Goal: Obtain resource: Obtain resource

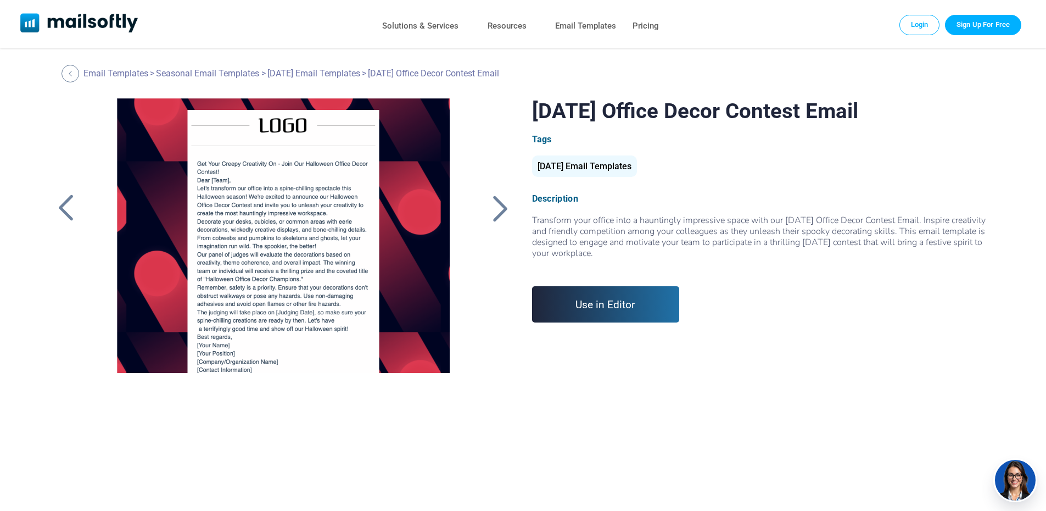
click at [611, 309] on link "Use in Editor" at bounding box center [606, 304] width 148 height 36
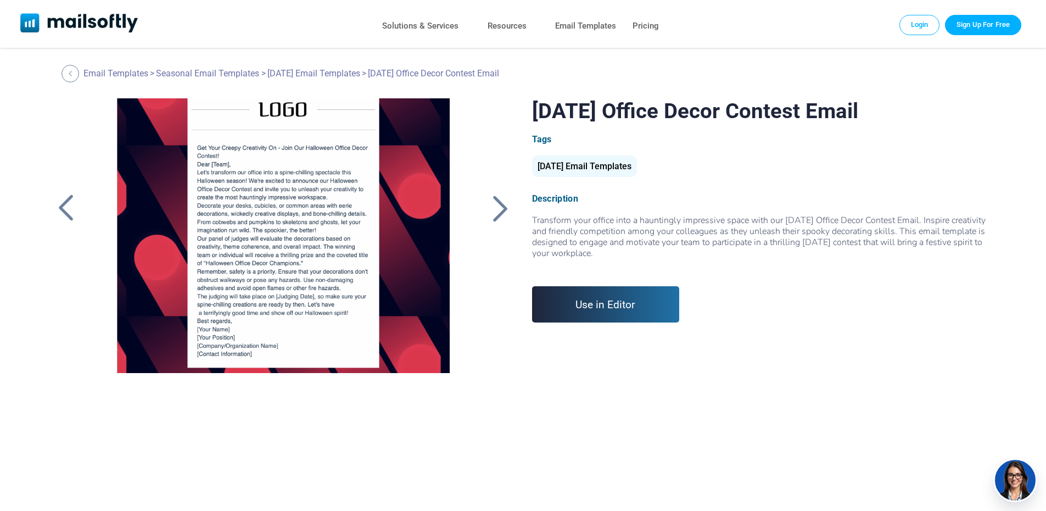
click at [220, 179] on div at bounding box center [283, 235] width 370 height 275
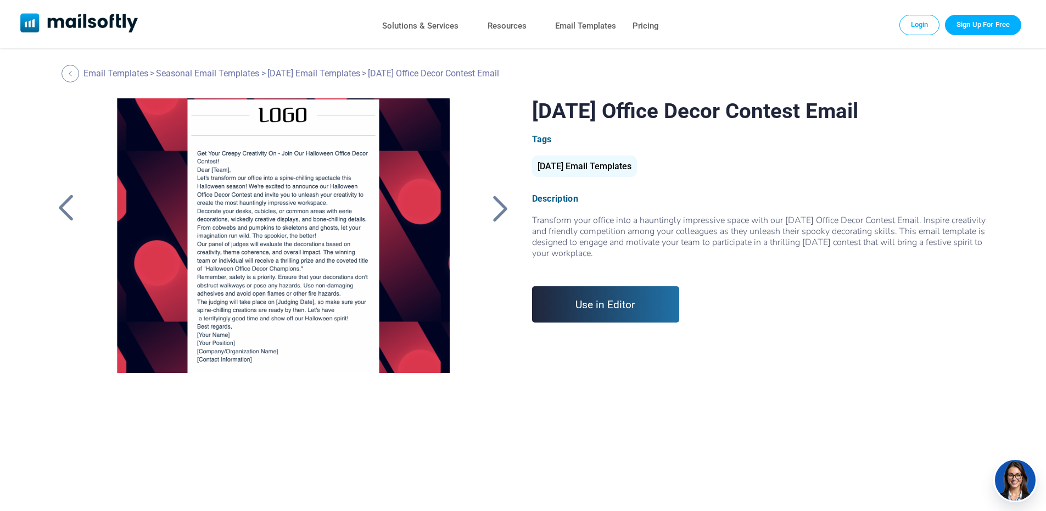
scroll to position [0, 0]
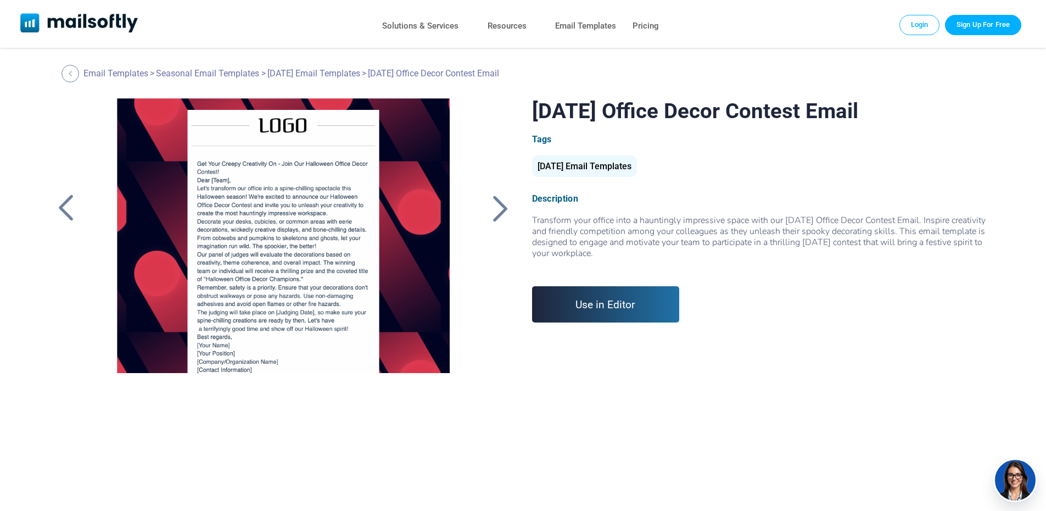
click at [504, 205] on div at bounding box center [500, 208] width 27 height 29
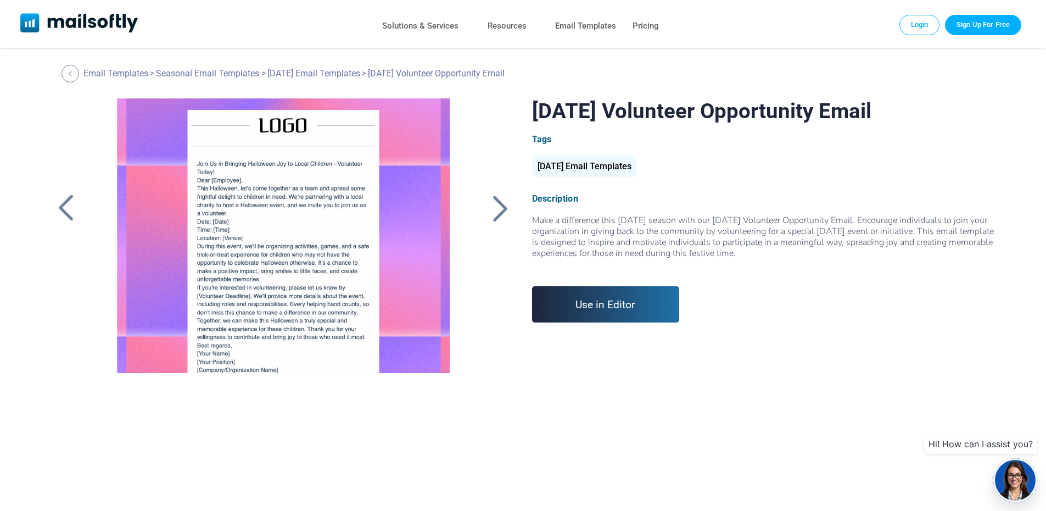
click at [505, 205] on div at bounding box center [500, 208] width 27 height 29
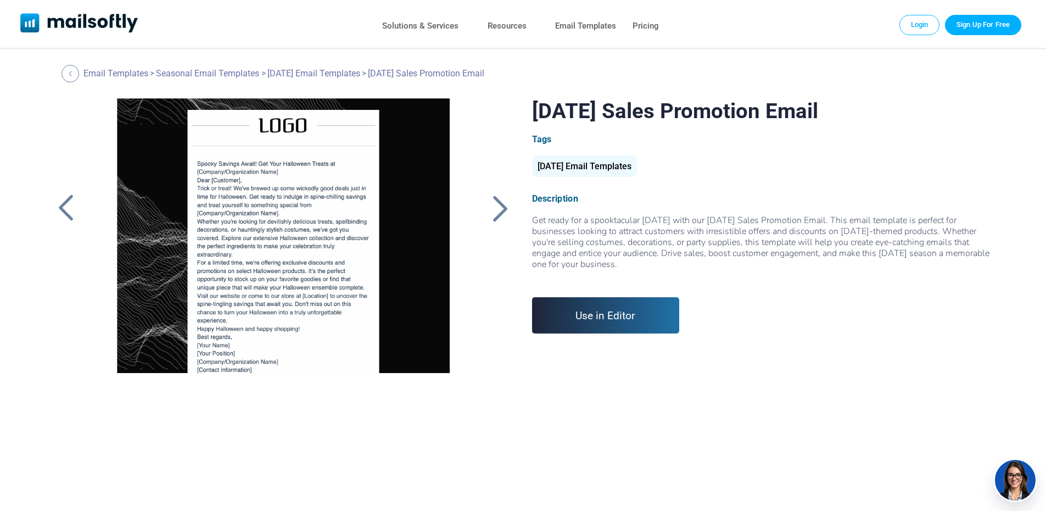
click at [505, 205] on div at bounding box center [500, 208] width 27 height 29
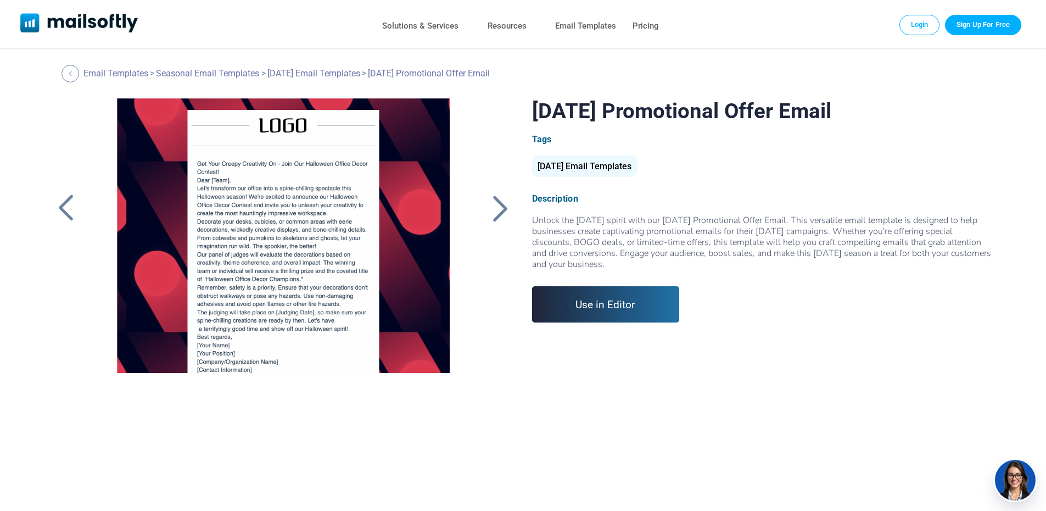
click at [505, 205] on div at bounding box center [500, 208] width 27 height 29
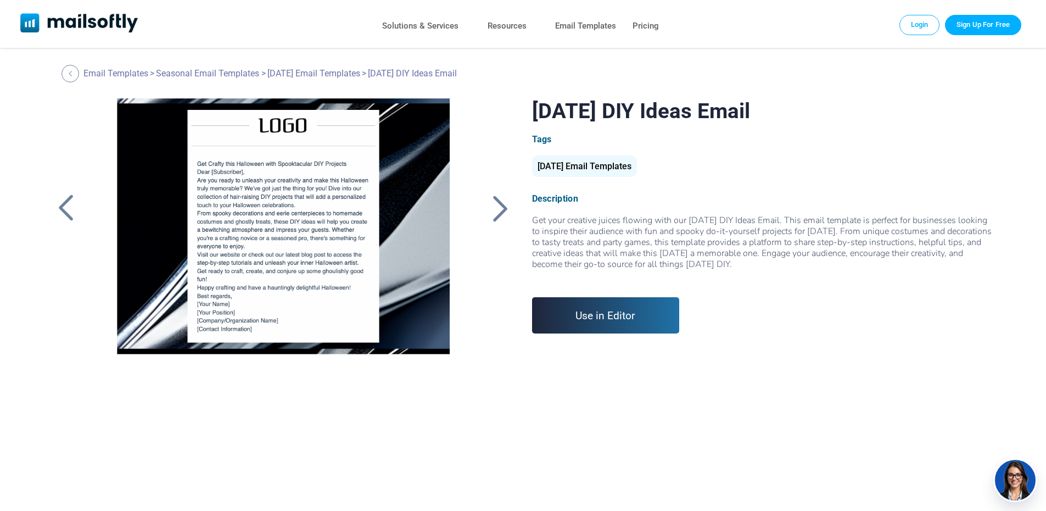
click at [505, 206] on div at bounding box center [500, 208] width 27 height 29
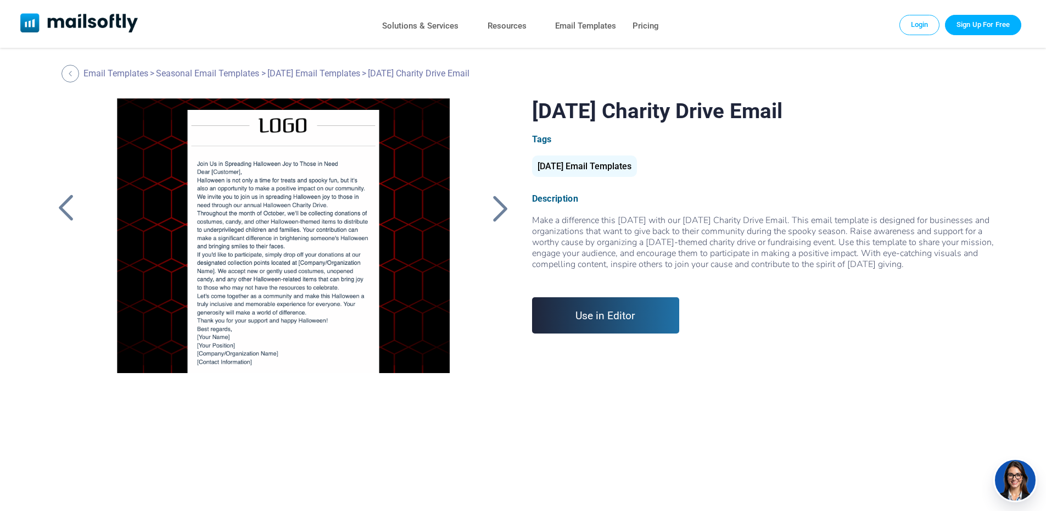
click at [505, 206] on div at bounding box center [500, 208] width 27 height 29
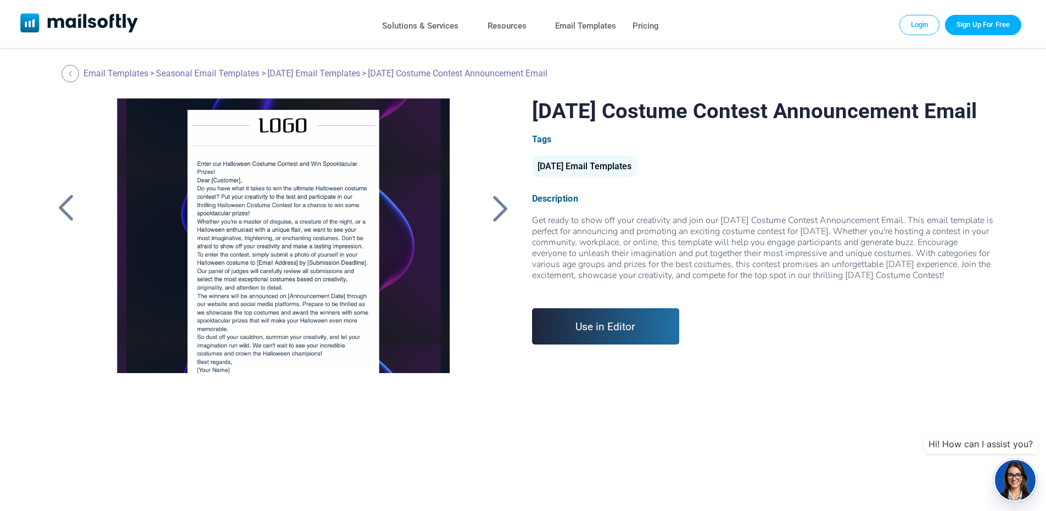
click at [505, 206] on div at bounding box center [500, 208] width 27 height 29
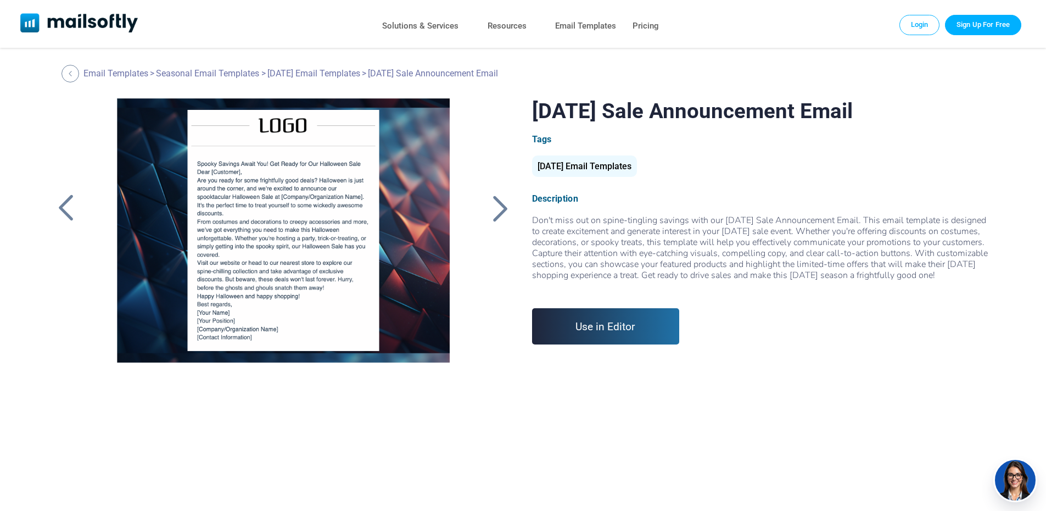
drag, startPoint x: 0, startPoint y: 0, endPoint x: 505, endPoint y: 206, distance: 545.2
click at [505, 206] on div at bounding box center [500, 208] width 27 height 29
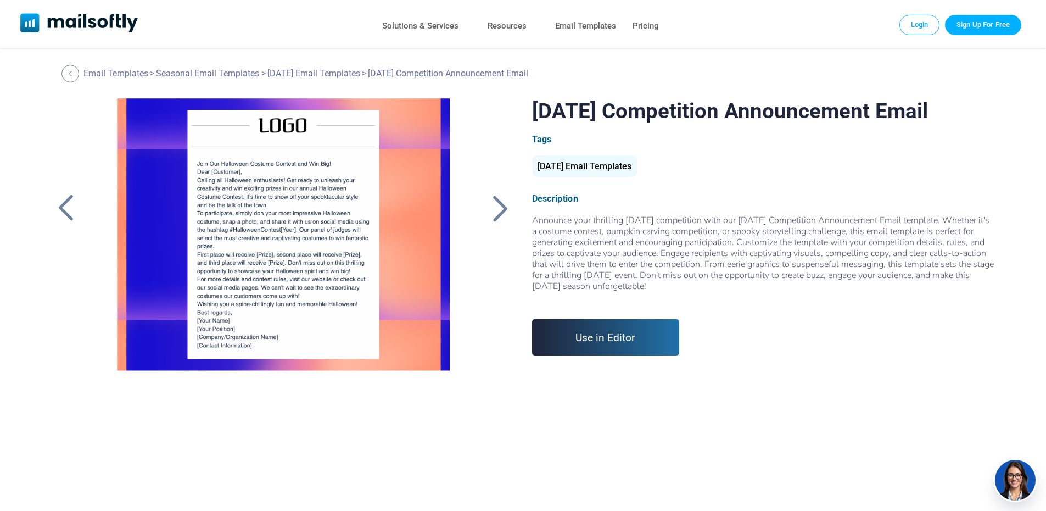
click at [505, 206] on div at bounding box center [500, 208] width 27 height 29
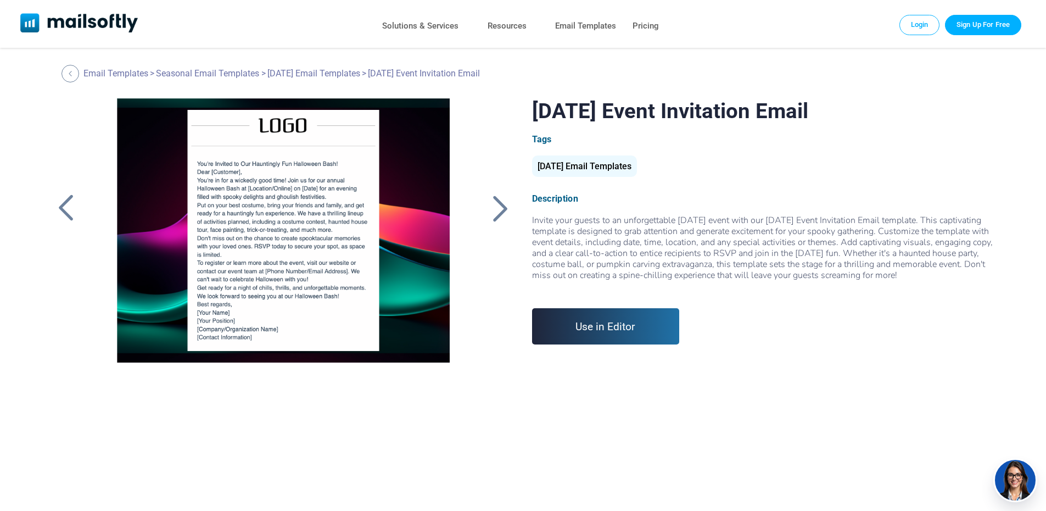
click at [505, 206] on div at bounding box center [500, 208] width 27 height 29
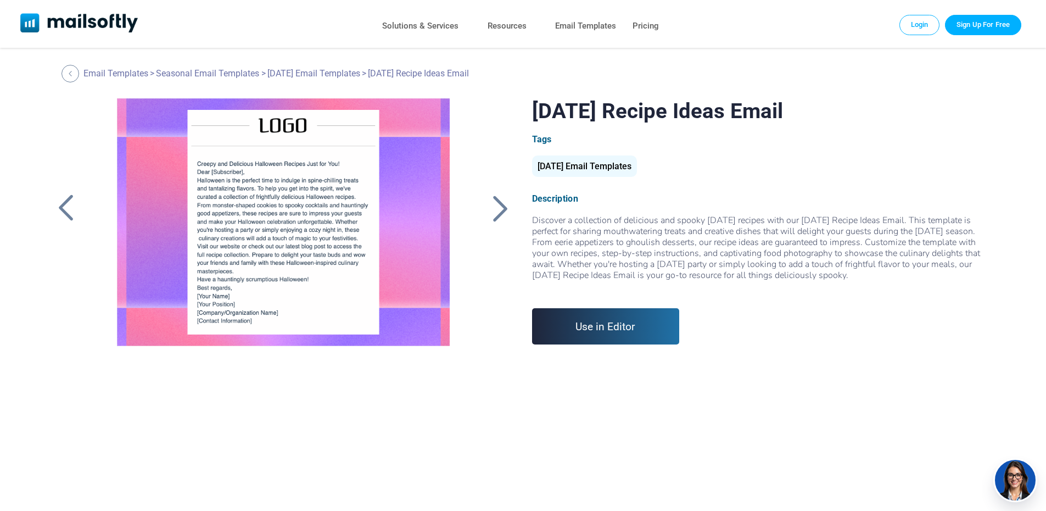
click at [505, 206] on div at bounding box center [500, 208] width 27 height 29
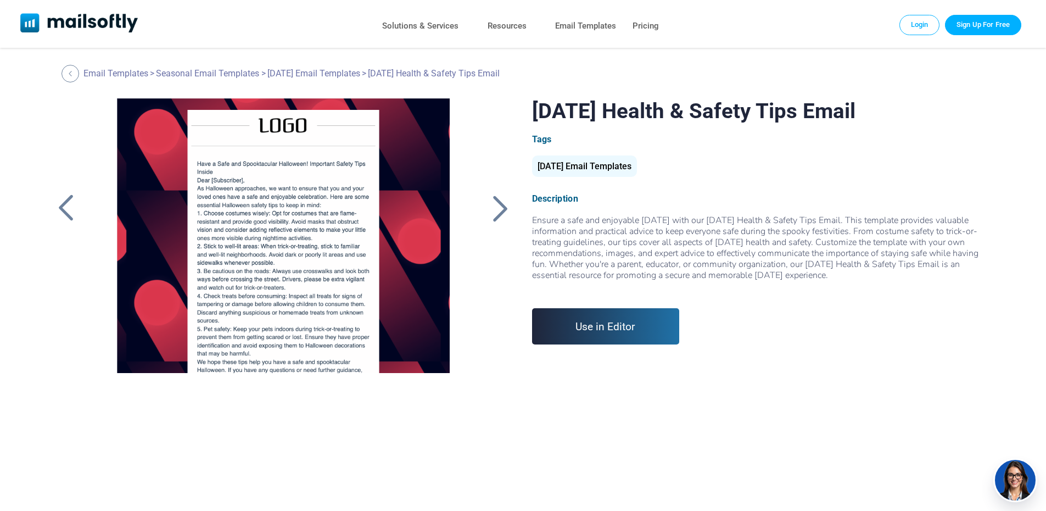
click at [505, 206] on div at bounding box center [500, 208] width 27 height 29
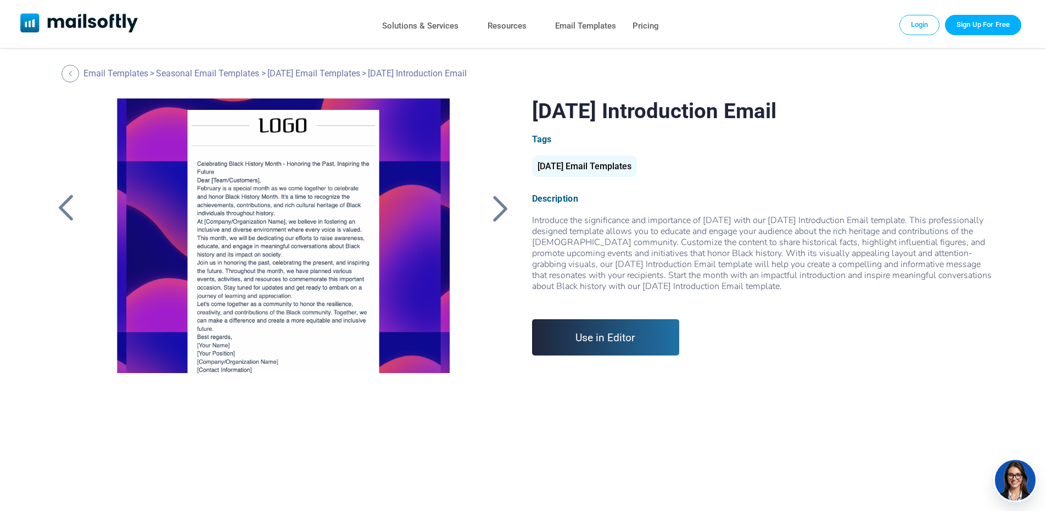
click at [505, 206] on div at bounding box center [500, 208] width 27 height 29
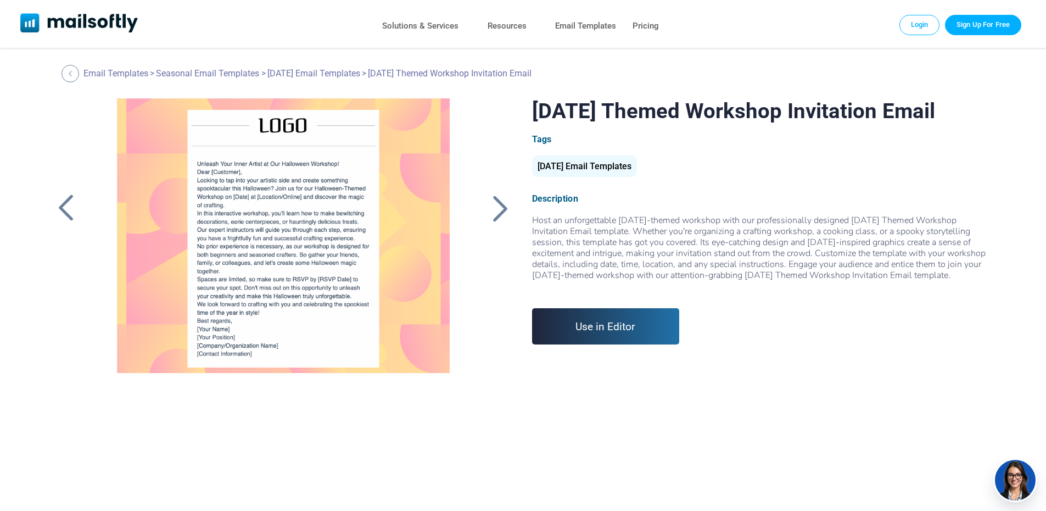
click at [505, 206] on div at bounding box center [500, 208] width 27 height 29
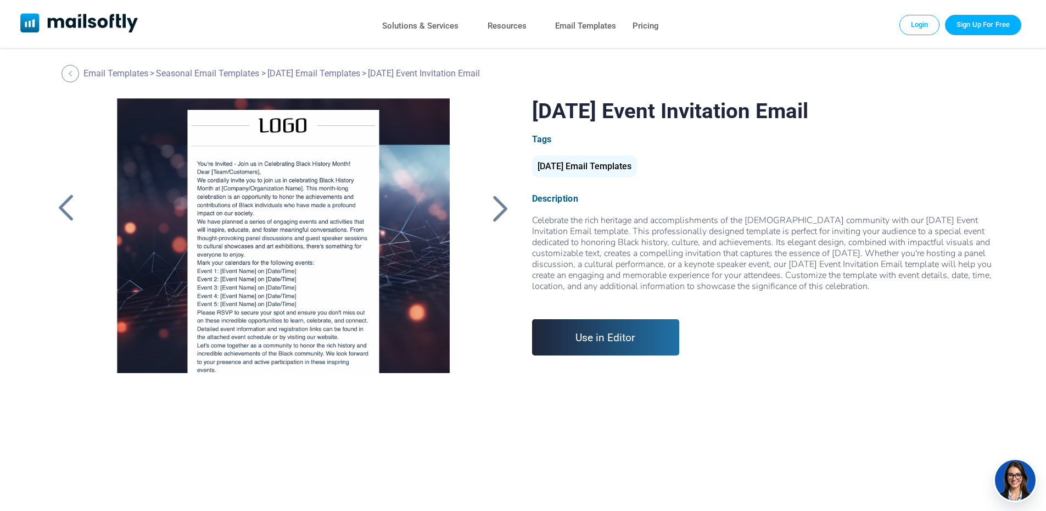
click at [505, 207] on div at bounding box center [500, 208] width 27 height 29
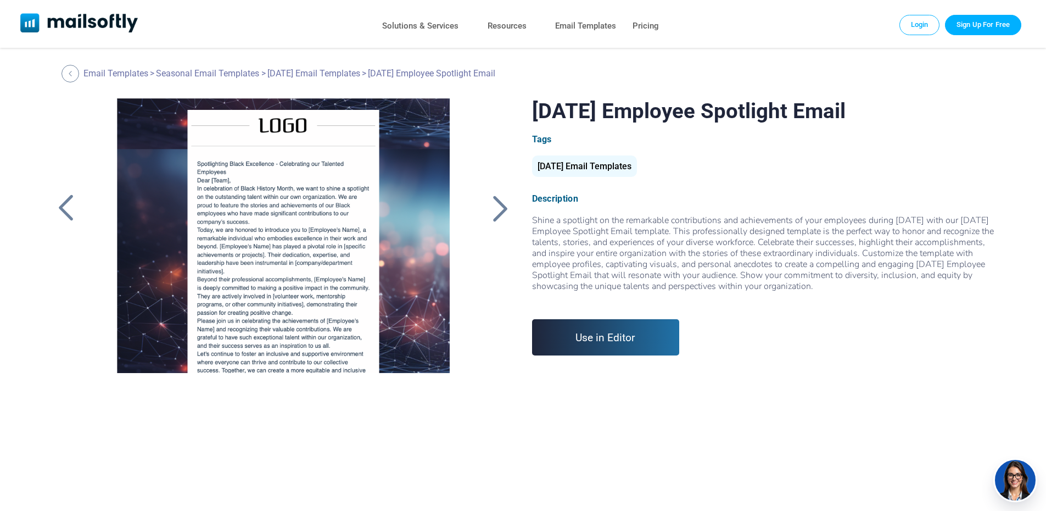
click at [62, 215] on div at bounding box center [65, 208] width 27 height 29
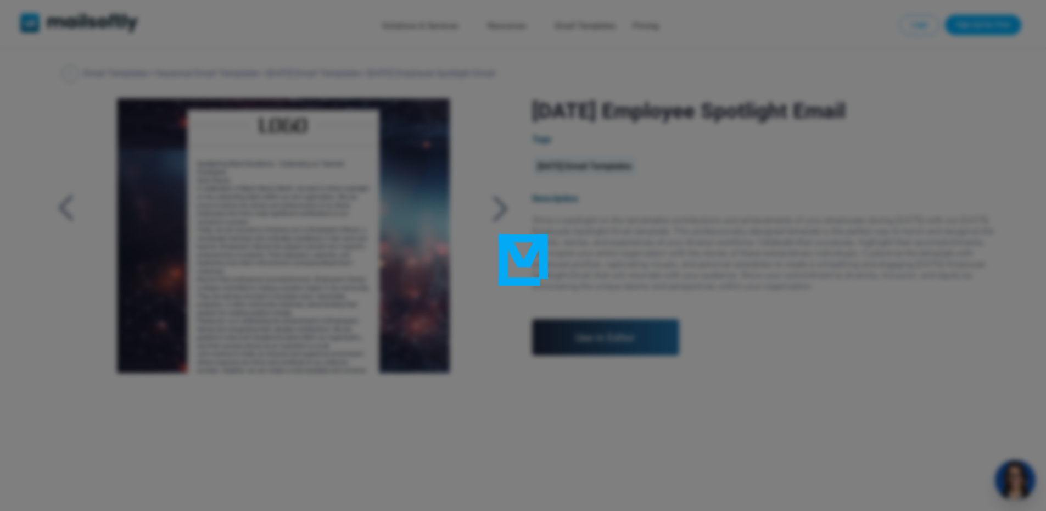
click at [62, 215] on div at bounding box center [523, 255] width 1046 height 511
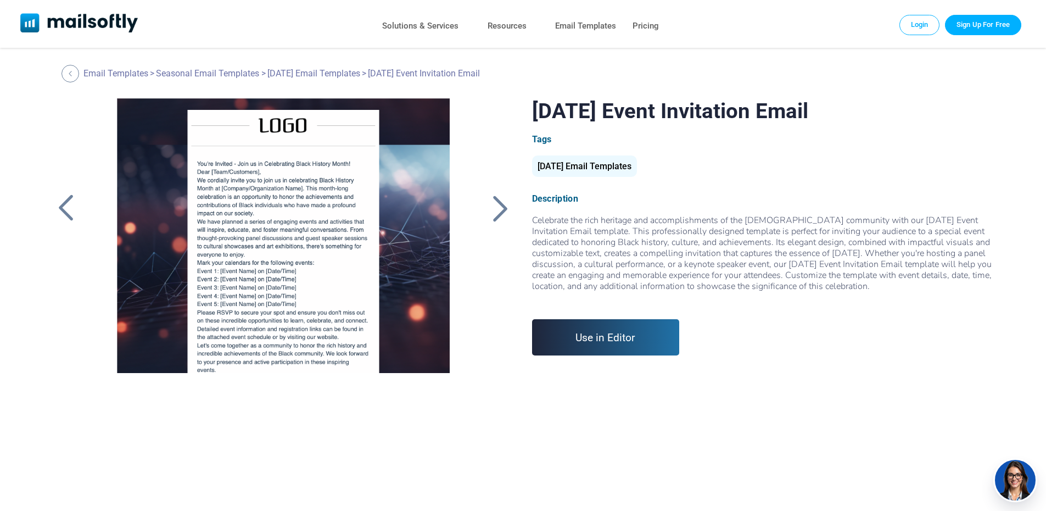
click at [62, 215] on div at bounding box center [65, 208] width 27 height 29
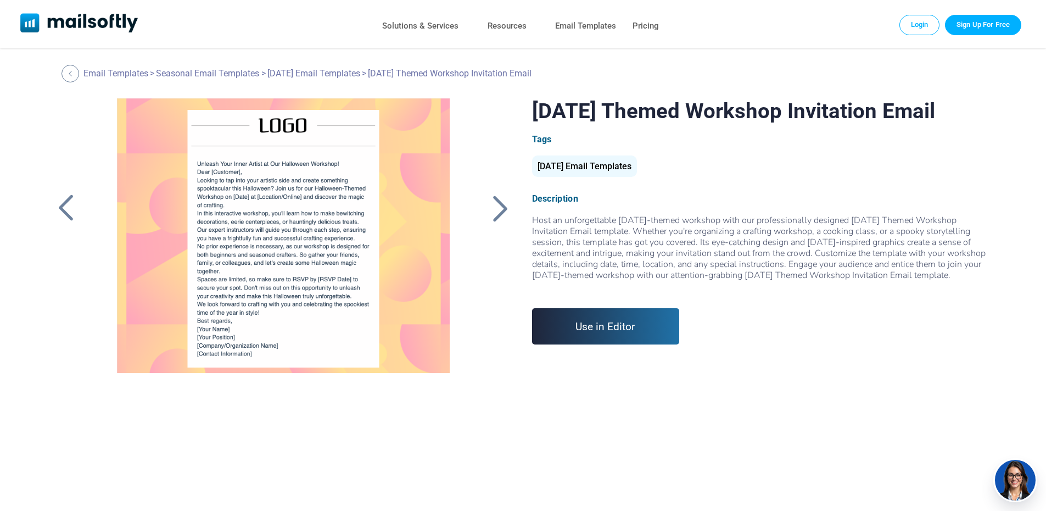
click at [62, 215] on div at bounding box center [65, 208] width 27 height 29
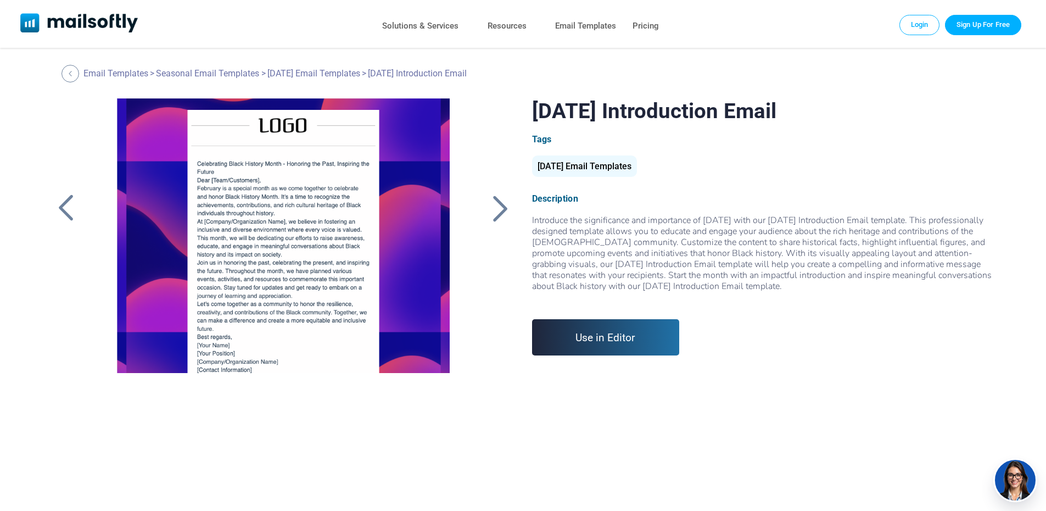
click at [62, 214] on div at bounding box center [65, 208] width 27 height 29
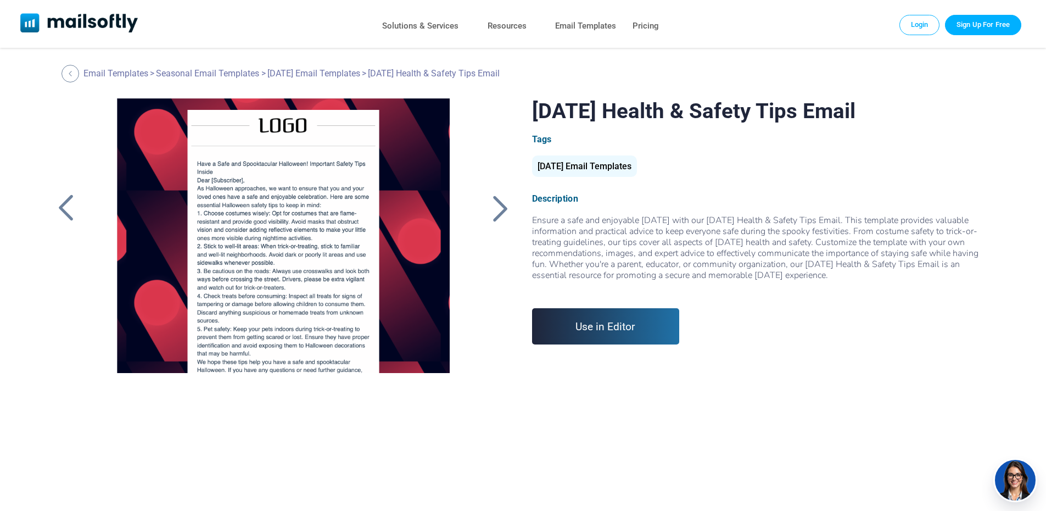
click at [61, 214] on div at bounding box center [65, 208] width 27 height 29
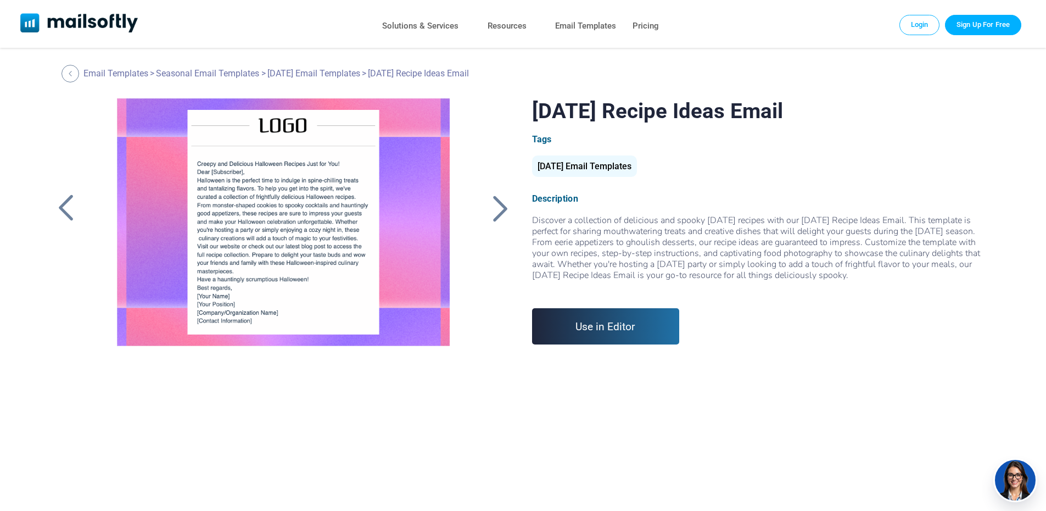
click at [60, 214] on div at bounding box center [65, 208] width 27 height 29
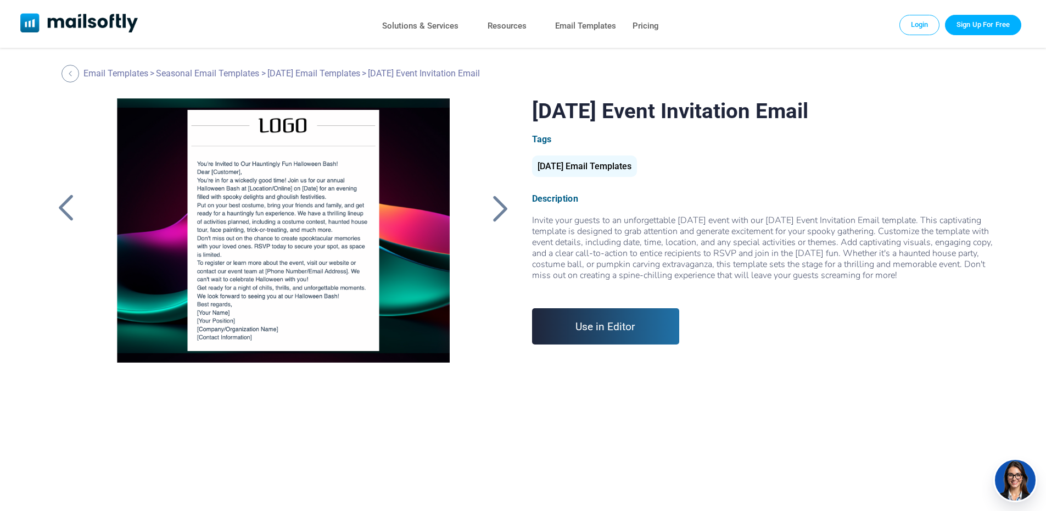
click at [60, 214] on div at bounding box center [65, 208] width 27 height 29
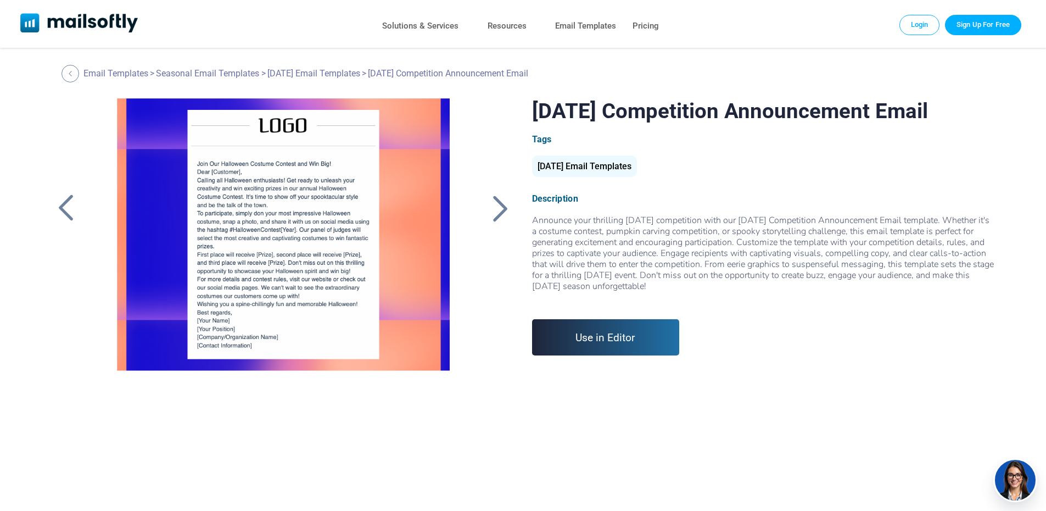
click at [60, 214] on div at bounding box center [65, 208] width 27 height 29
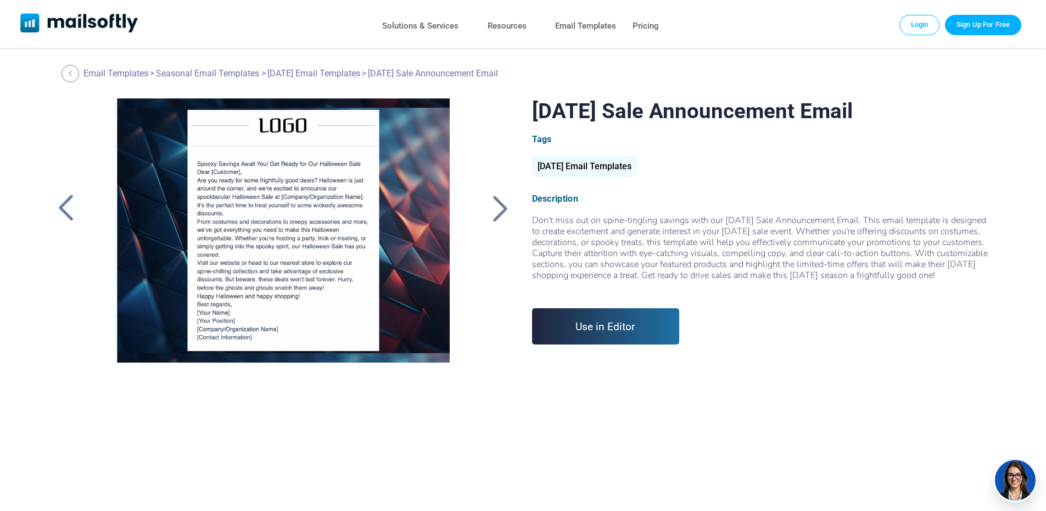
drag, startPoint x: 0, startPoint y: 0, endPoint x: 60, endPoint y: 213, distance: 221.4
click at [60, 213] on div at bounding box center [65, 208] width 27 height 29
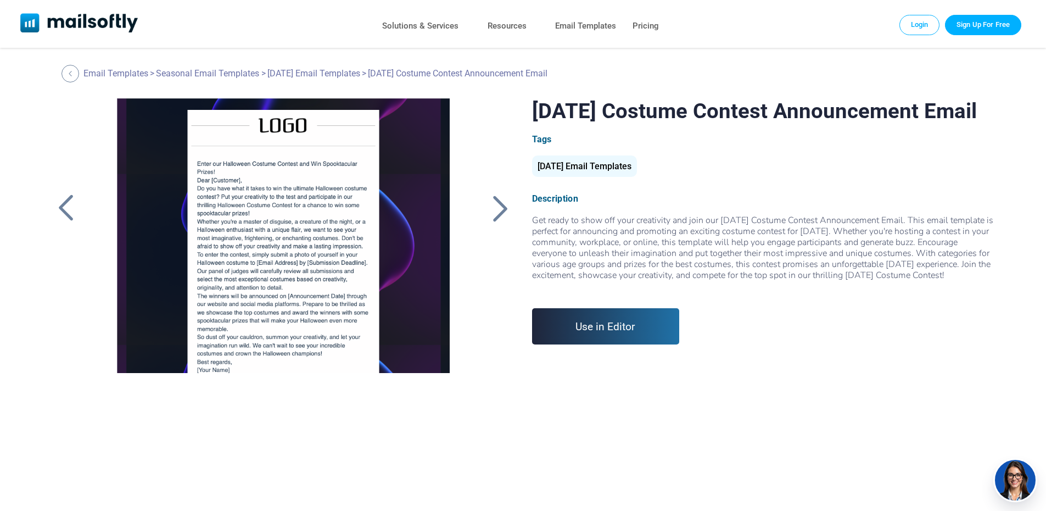
click at [60, 213] on div at bounding box center [65, 208] width 27 height 29
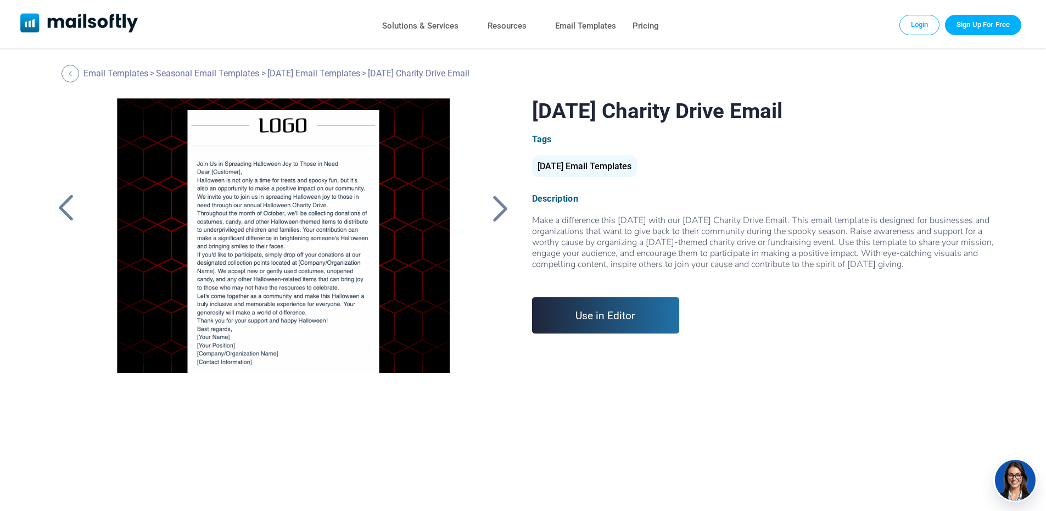
click at [55, 211] on div at bounding box center [65, 208] width 27 height 29
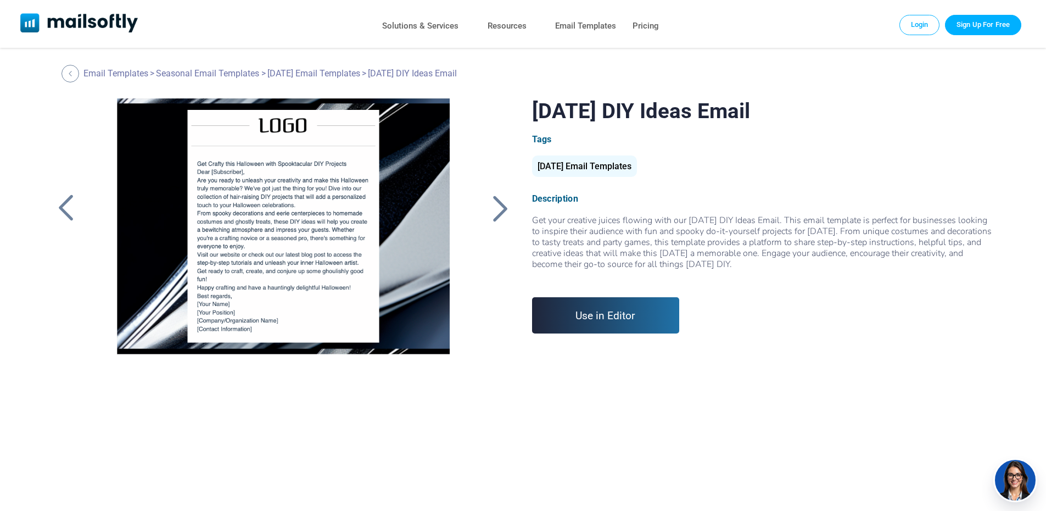
click at [55, 211] on div at bounding box center [65, 208] width 27 height 29
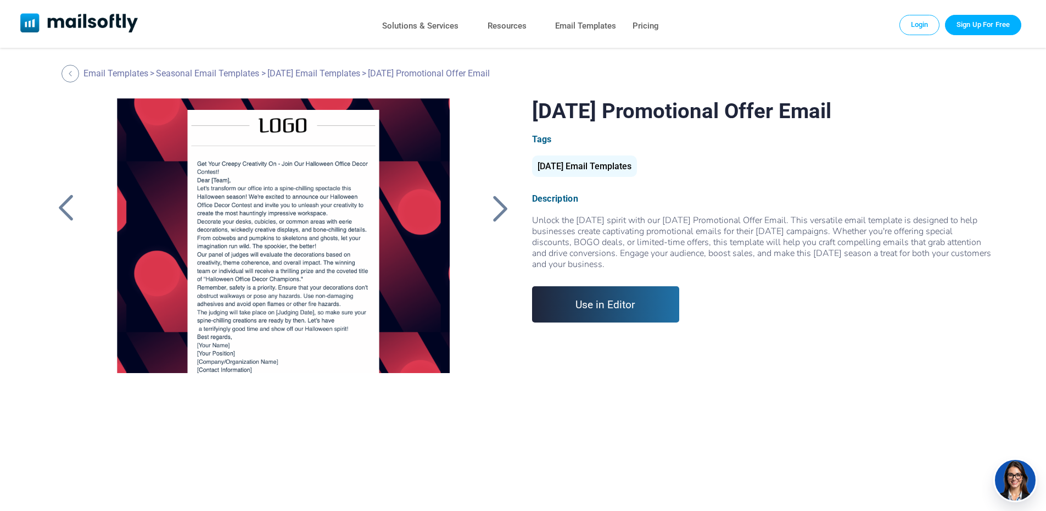
click at [55, 211] on div at bounding box center [65, 208] width 27 height 29
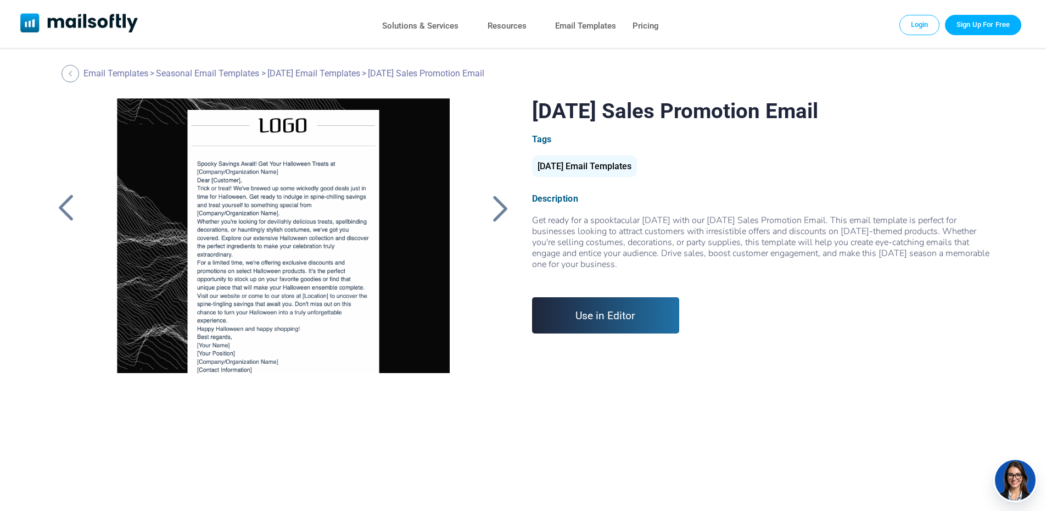
click at [55, 211] on div at bounding box center [65, 208] width 27 height 29
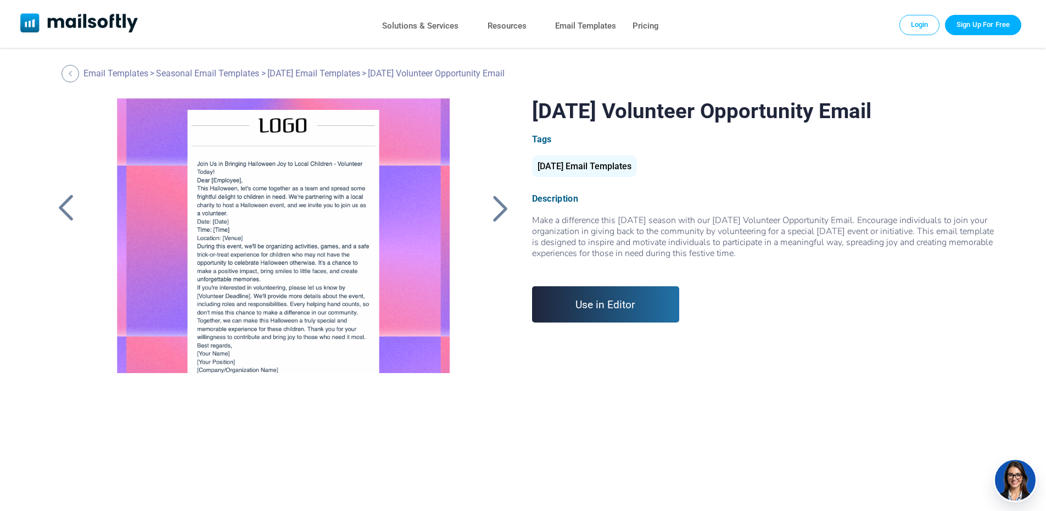
click at [55, 211] on div at bounding box center [65, 208] width 27 height 29
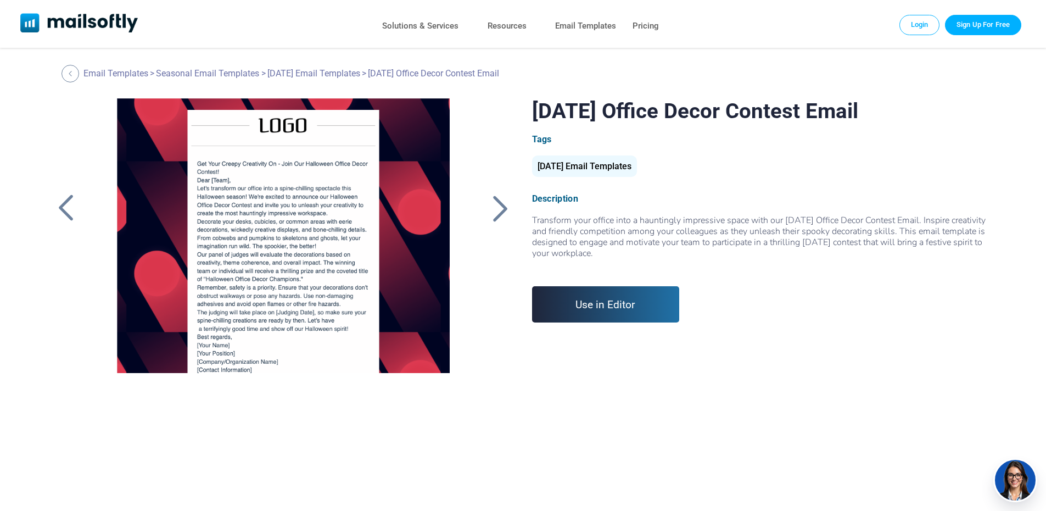
click at [610, 305] on link "Use in Editor" at bounding box center [606, 304] width 148 height 36
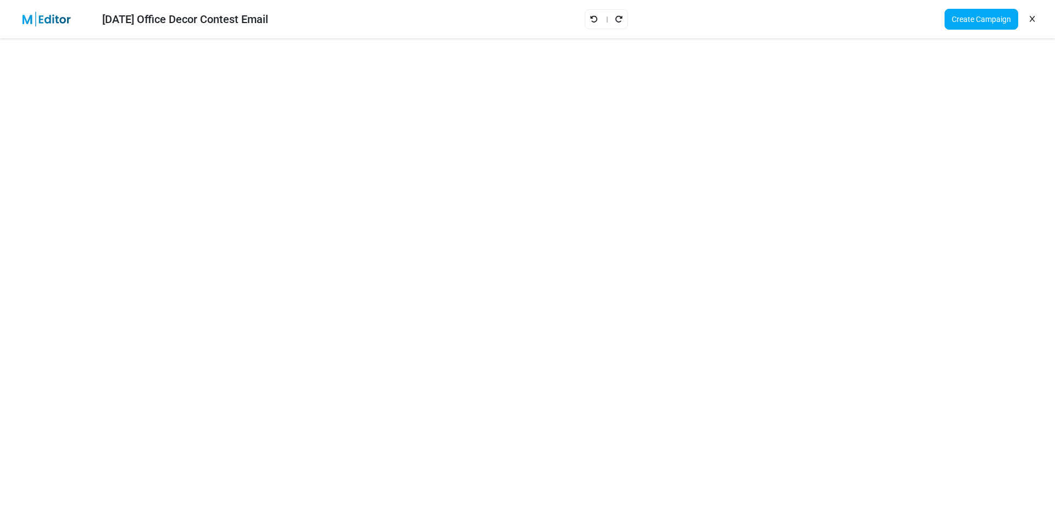
click at [970, 19] on link "Create Campaign" at bounding box center [981, 19] width 74 height 21
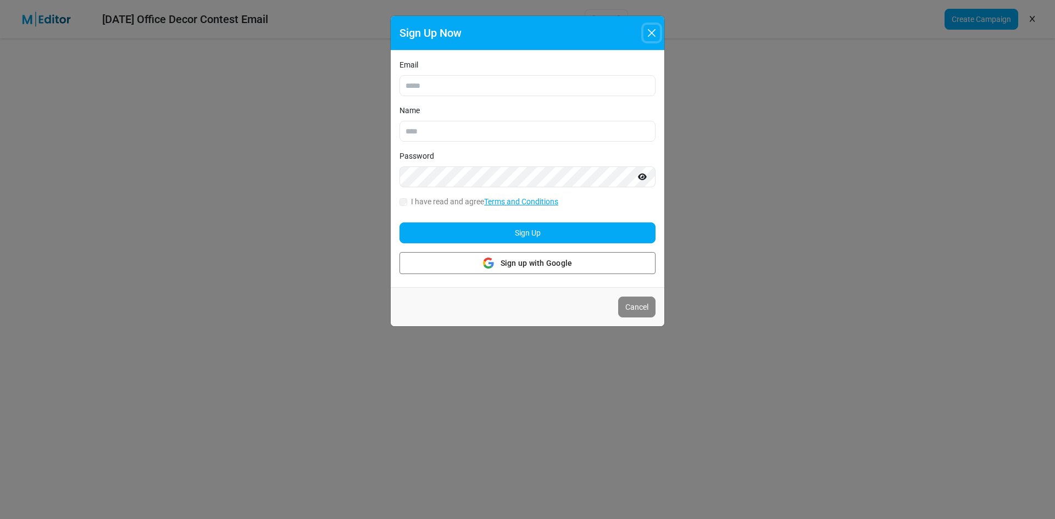
drag, startPoint x: 650, startPoint y: 28, endPoint x: 906, endPoint y: 45, distance: 256.0
click at [651, 28] on button "Close" at bounding box center [651, 33] width 16 height 16
